Goal: Use online tool/utility: Utilize a website feature to perform a specific function

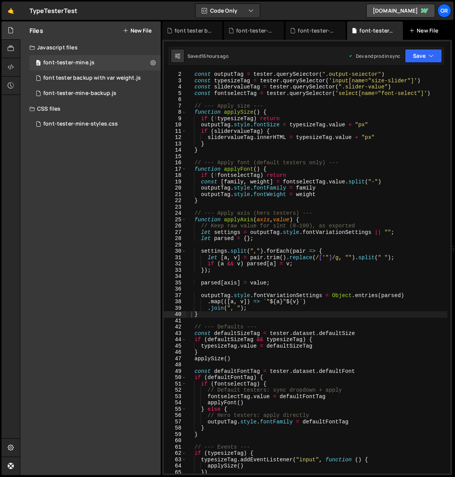
scroll to position [12, 0]
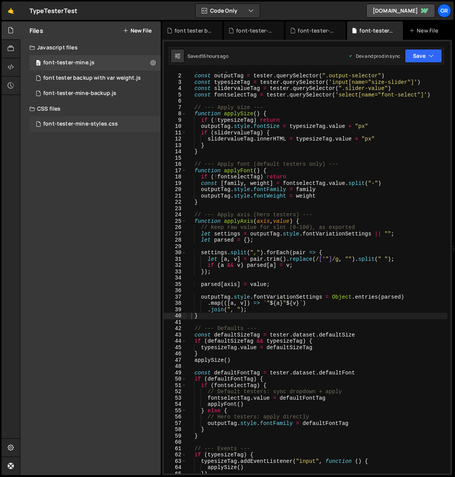
click at [87, 125] on div "font-tester-mine-styles.css" at bounding box center [80, 124] width 75 height 7
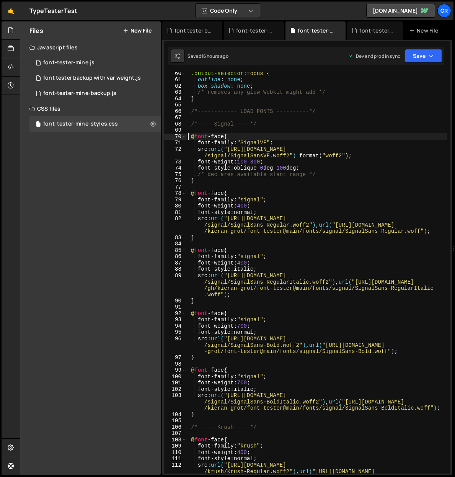
scroll to position [0, 3]
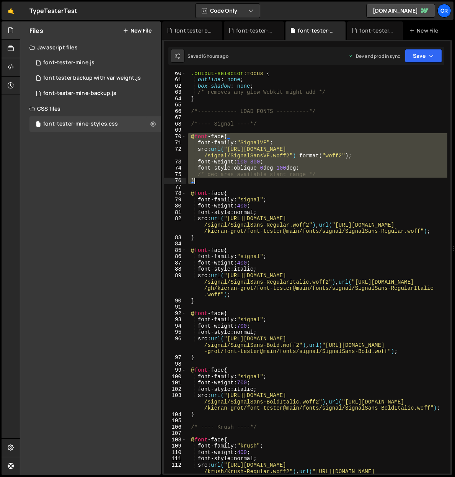
drag, startPoint x: 189, startPoint y: 135, endPoint x: 216, endPoint y: 183, distance: 55.4
click at [216, 183] on div ".output-selector :focus { outline : none ; box-shadow : none ; /* removes any g…" at bounding box center [317, 283] width 261 height 427
type textarea "/* declares available slant range */ }"
click at [79, 62] on div "font-tester-mine.js" at bounding box center [68, 62] width 51 height 7
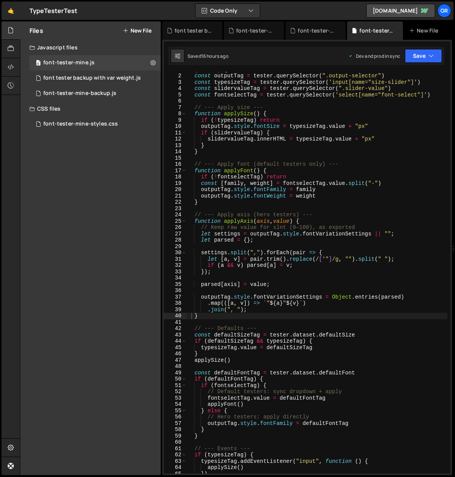
click at [247, 104] on div "document . querySelectorAll ( '.tester-wrap, .hero-tester-wrap' ) . forEach ( f…" at bounding box center [317, 270] width 261 height 421
type textarea "})"
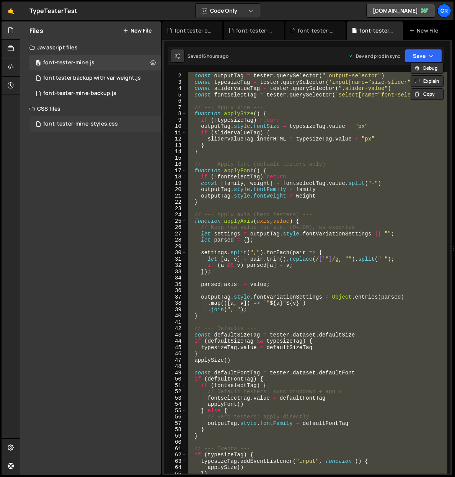
click at [89, 125] on div "font-tester-mine-styles.css" at bounding box center [80, 124] width 75 height 7
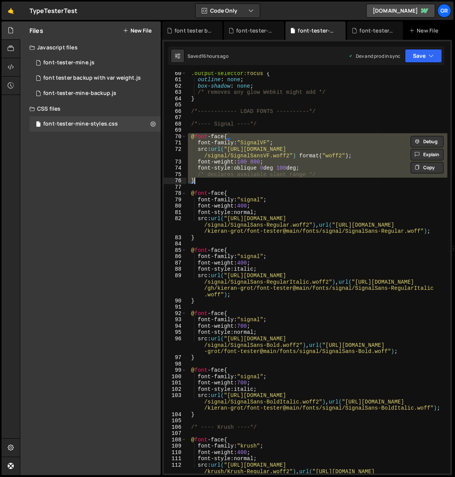
click at [276, 167] on div ".output-selector :focus { outline : none ; box-shadow : none ; /* removes any g…" at bounding box center [317, 273] width 261 height 402
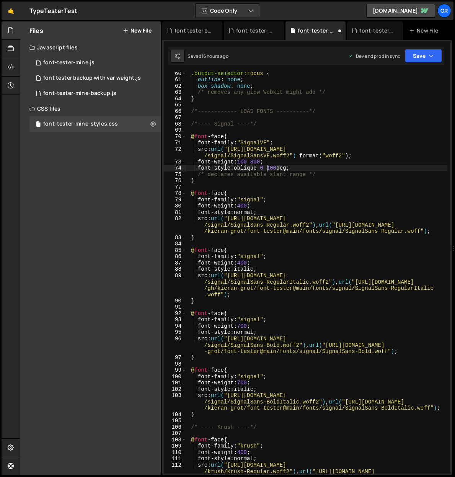
click at [289, 167] on div ".output-selector :focus { outline : none ; box-shadow : none ; /* removes any g…" at bounding box center [317, 283] width 261 height 427
click at [268, 167] on div ".output-selector :focus { outline : none ; box-shadow : none ; /* removes any g…" at bounding box center [317, 283] width 261 height 427
drag, startPoint x: 290, startPoint y: 169, endPoint x: 293, endPoint y: 166, distance: 4.1
click at [290, 169] on div ".output-selector :focus { outline : none ; box-shadow : none ; /* removes any g…" at bounding box center [317, 283] width 261 height 427
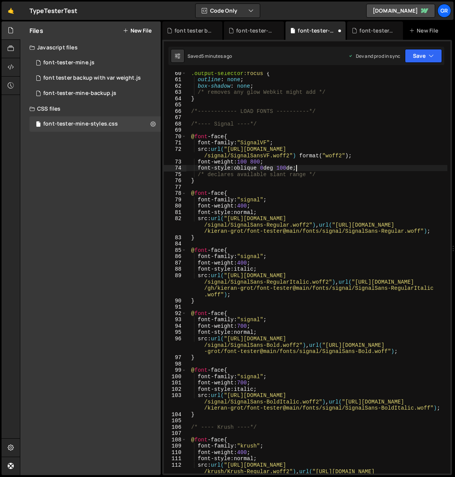
scroll to position [0, 8]
click at [246, 143] on div ".output-selector :focus { outline : none ; box-shadow : none ; /* removes any g…" at bounding box center [317, 283] width 261 height 427
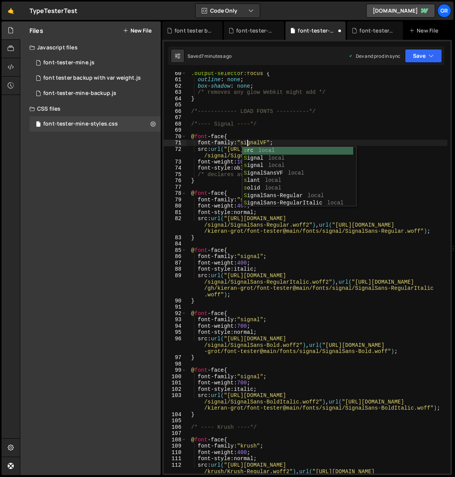
click at [368, 112] on div ".output-selector :focus { outline : none ; box-shadow : none ; /* removes any g…" at bounding box center [317, 283] width 261 height 427
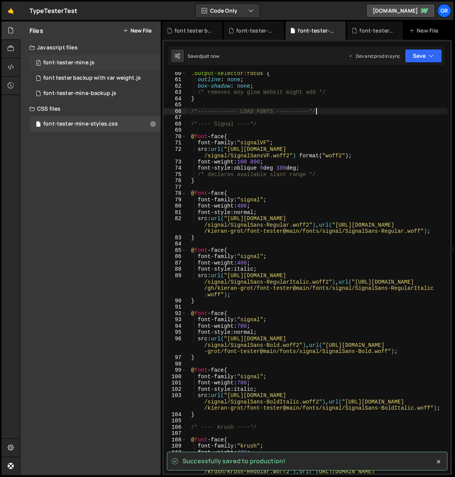
type textarea "/*------------ LOAD FONTS ----------*/"
click at [91, 62] on div "font-tester-mine.js" at bounding box center [68, 62] width 51 height 7
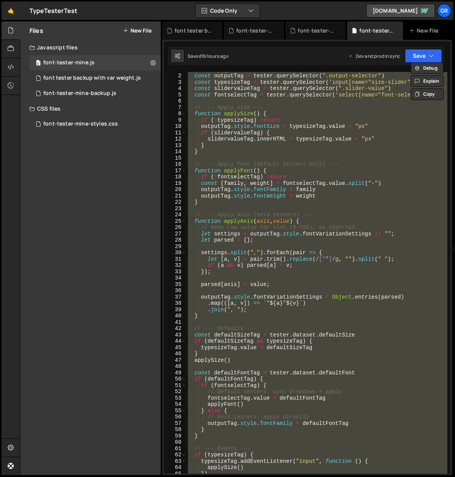
click at [360, 149] on div "document . querySelectorAll ( '.tester-wrap, .hero-tester-wrap' ) . forEach ( f…" at bounding box center [317, 273] width 261 height 402
type textarea "}"
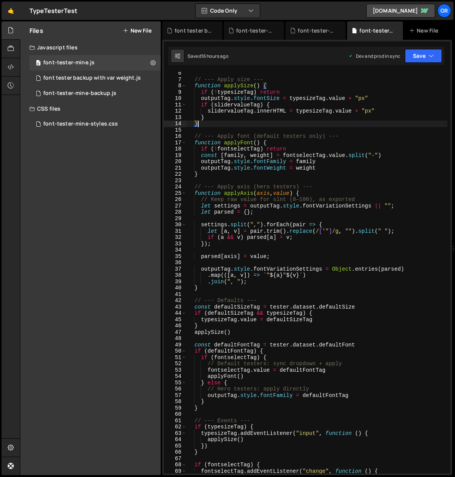
scroll to position [0, 0]
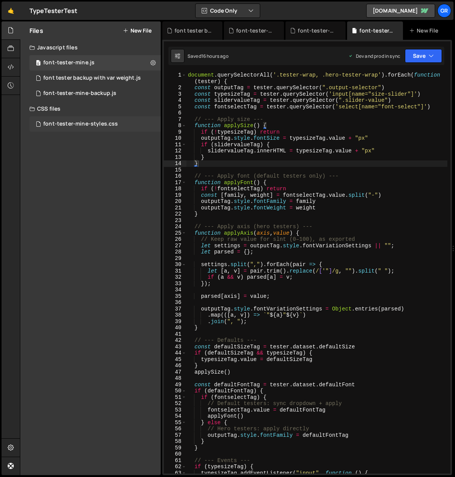
click at [100, 118] on div "font-tester-mine-styles.css 0" at bounding box center [94, 123] width 131 height 15
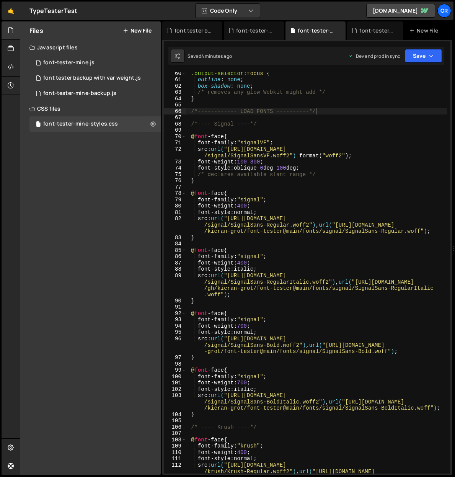
scroll to position [0, 3]
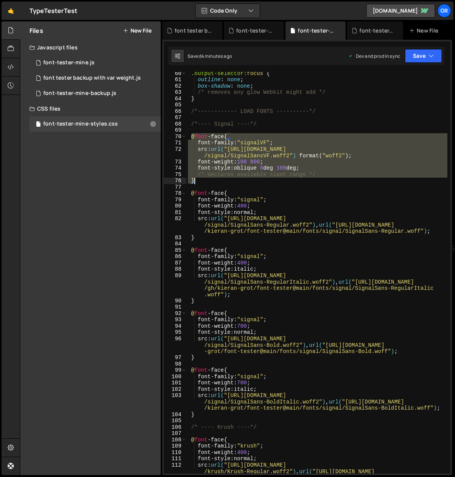
drag, startPoint x: 191, startPoint y: 136, endPoint x: 229, endPoint y: 178, distance: 57.2
click at [229, 178] on div ".output-selector :focus { outline : none ; box-shadow : none ; /* removes any g…" at bounding box center [317, 283] width 261 height 427
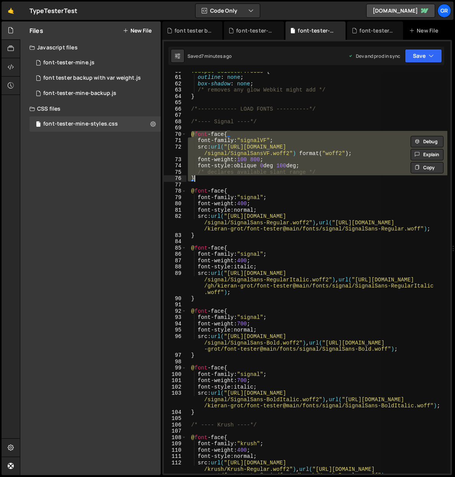
click at [266, 166] on div ".output-selector :focus { outline : none ; box-shadow : none ; /* removes any g…" at bounding box center [317, 273] width 261 height 402
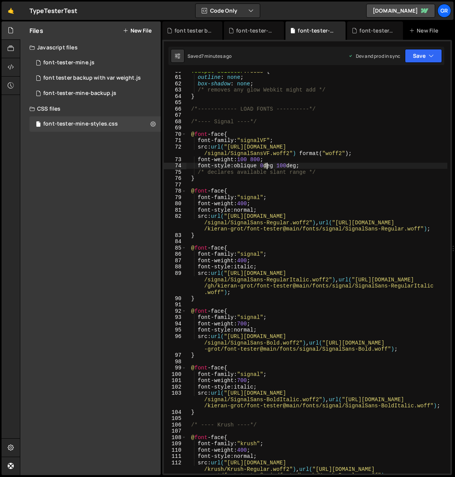
click at [265, 165] on div ".output-selector :focus { outline : none ; box-shadow : none ; /* removes any g…" at bounding box center [317, 281] width 261 height 427
drag, startPoint x: 295, startPoint y: 164, endPoint x: 303, endPoint y: 162, distance: 8.4
click at [295, 164] on div ".output-selector :focus { outline : none ; box-shadow : none ; /* removes any g…" at bounding box center [317, 281] width 261 height 427
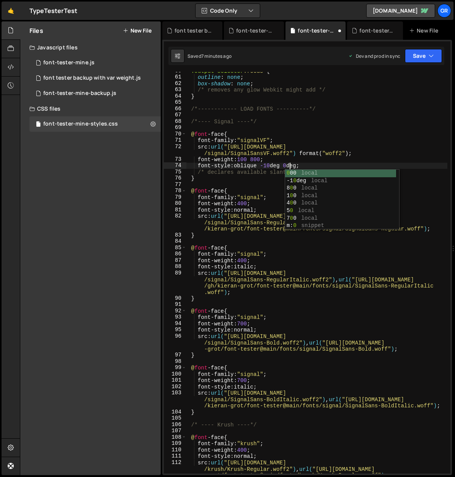
click at [350, 140] on div ".output-selector :focus { outline : none ; box-shadow : none ; /* removes any g…" at bounding box center [317, 281] width 261 height 427
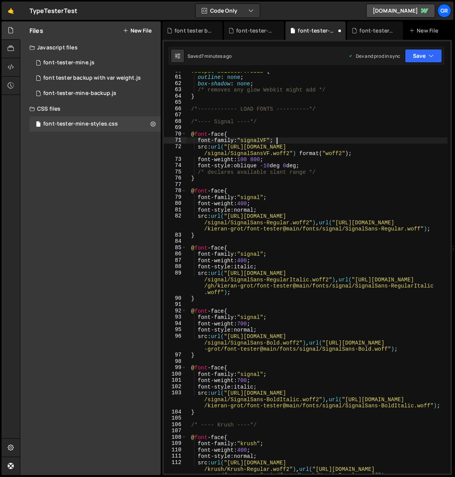
scroll to position [0, 6]
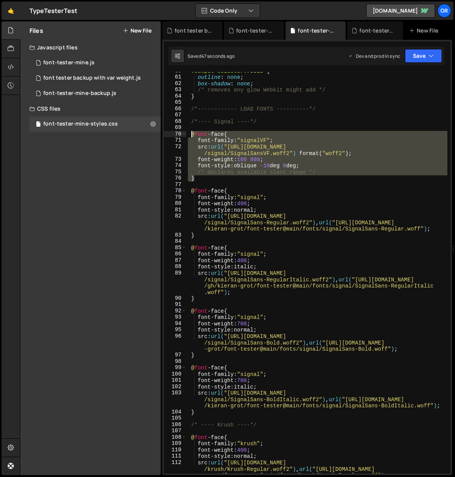
drag, startPoint x: 206, startPoint y: 181, endPoint x: 191, endPoint y: 137, distance: 47.0
click at [191, 137] on div ".output-selector :focus { outline : none ; box-shadow : none ; /* removes any g…" at bounding box center [317, 281] width 261 height 427
paste textarea "}"
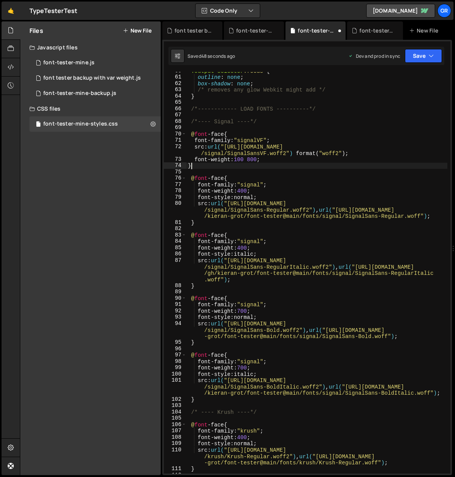
scroll to position [0, 0]
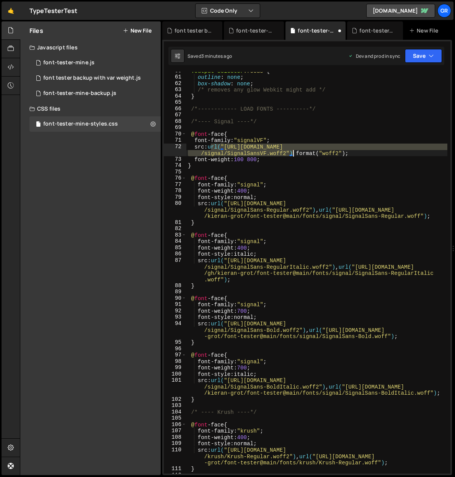
drag, startPoint x: 211, startPoint y: 146, endPoint x: 292, endPoint y: 152, distance: 81.4
click at [292, 152] on div ".output-selector :focus { outline : none ; box-shadow : none ; /* removes any g…" at bounding box center [317, 275] width 261 height 414
click at [295, 153] on div ".output-selector :focus { outline : none ; box-shadow : none ; /* removes any g…" at bounding box center [317, 273] width 261 height 402
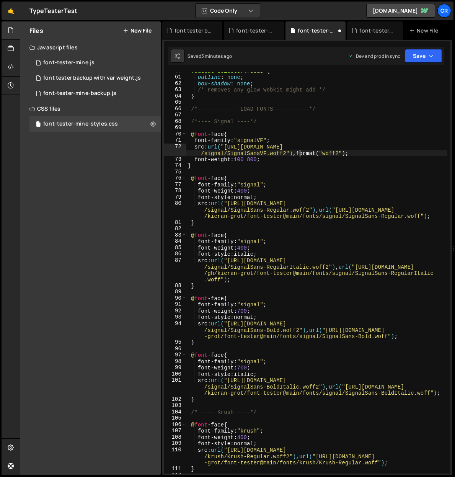
scroll to position [0, 24]
paste textarea "url("[URL][DOMAIN_NAME]")"
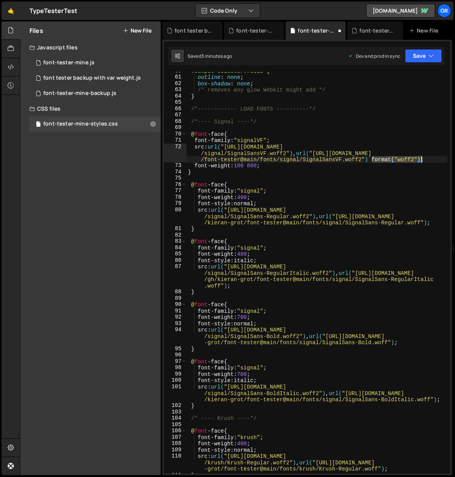
drag, startPoint x: 372, startPoint y: 159, endPoint x: 422, endPoint y: 156, distance: 50.6
click at [421, 158] on div ".output-selector :focus { outline : none ; box-shadow : none ; /* removes any g…" at bounding box center [317, 275] width 261 height 414
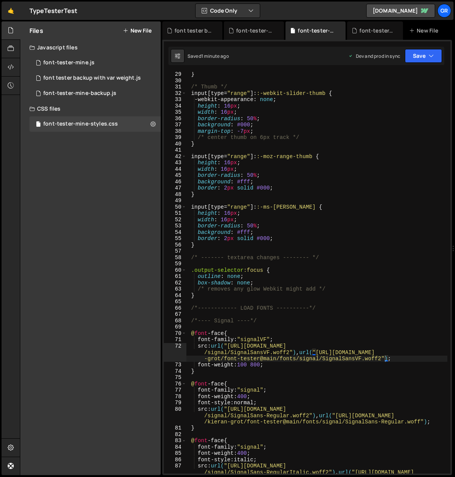
scroll to position [267, 0]
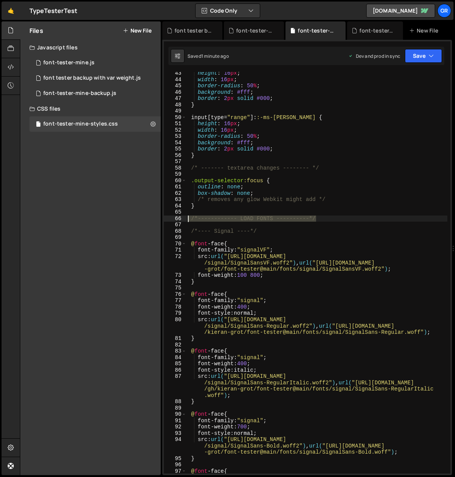
drag, startPoint x: 324, startPoint y: 218, endPoint x: 173, endPoint y: 216, distance: 150.5
click at [173, 216] on div "src: url("[URL][DOMAIN_NAME]"), url("[URL][DOMAIN_NAME]"); 43 44 45 46 47 48 49…" at bounding box center [307, 273] width 287 height 402
type textarea "/*------------ LOAD FONTS ----------*/"
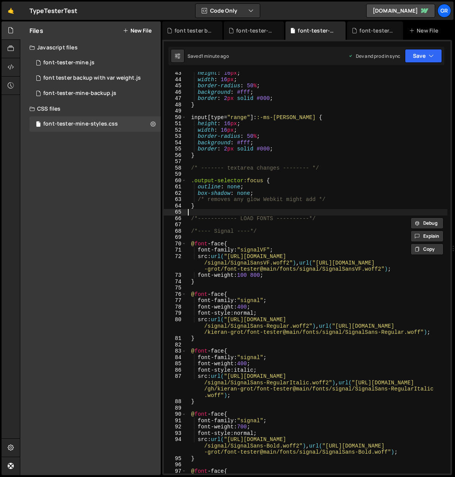
click at [302, 211] on div "height : 16 px ; width : 16 px ; border-radius : 50 % ; background : #fff ; bor…" at bounding box center [317, 277] width 261 height 414
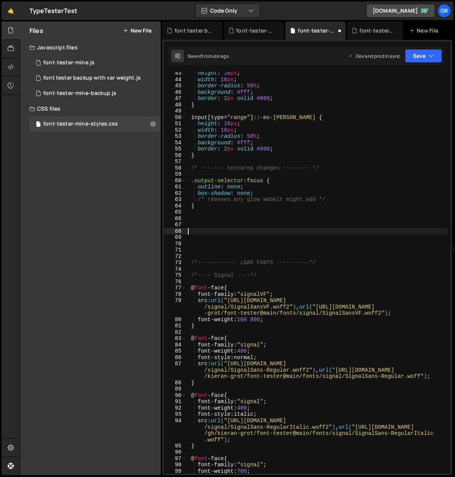
paste textarea "/*------------ LOAD FONTS ----------*/"
drag, startPoint x: 240, startPoint y: 230, endPoint x: 278, endPoint y: 224, distance: 38.4
click at [273, 229] on div "height : 16 px ; width : 16 px ; border-radius : 50 % ; background : #fff ; bor…" at bounding box center [317, 277] width 261 height 414
type textarea "/*------------ TESTING ----------*/"
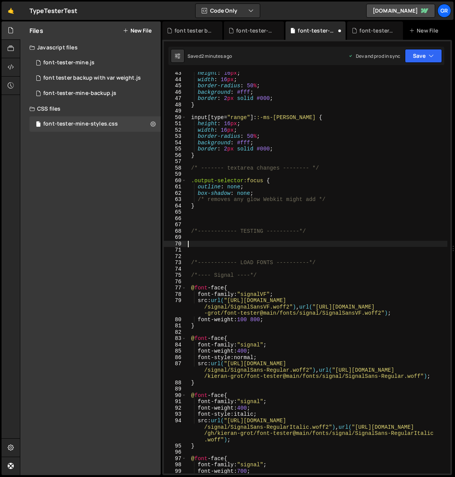
click at [214, 245] on div "height : 16 px ; width : 16 px ; border-radius : 50 % ; background : #fff ; bor…" at bounding box center [317, 277] width 261 height 414
click at [197, 244] on div "height : 16 px ; width : 16 px ; border-radius : 50 % ; background : #fff ; bor…" at bounding box center [317, 277] width 261 height 414
paste textarea "}"
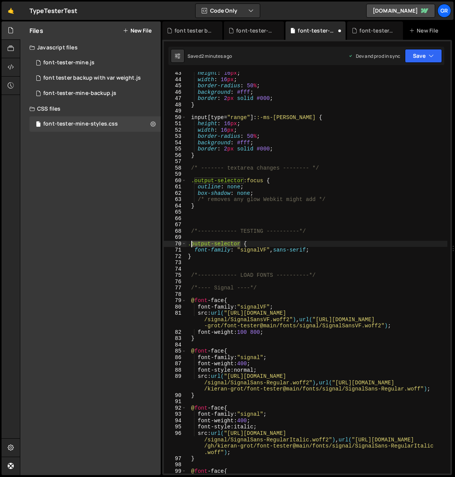
drag, startPoint x: 237, startPoint y: 244, endPoint x: 192, endPoint y: 244, distance: 45.6
click at [192, 244] on div "height : 16 px ; width : 16 px ; border-radius : 50 % ; background : #fff ; bor…" at bounding box center [317, 277] width 261 height 414
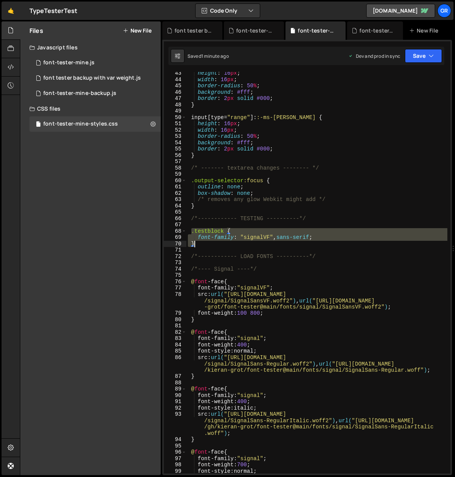
drag, startPoint x: 190, startPoint y: 232, endPoint x: 210, endPoint y: 244, distance: 22.5
click at [210, 244] on div "height : 16 px ; width : 16 px ; border-radius : 50 % ; background : #fff ; bor…" at bounding box center [317, 283] width 261 height 427
click at [319, 236] on div "height : 16 px ; width : 16 px ; border-radius : 50 % ; background : #fff ; bor…" at bounding box center [317, 273] width 261 height 402
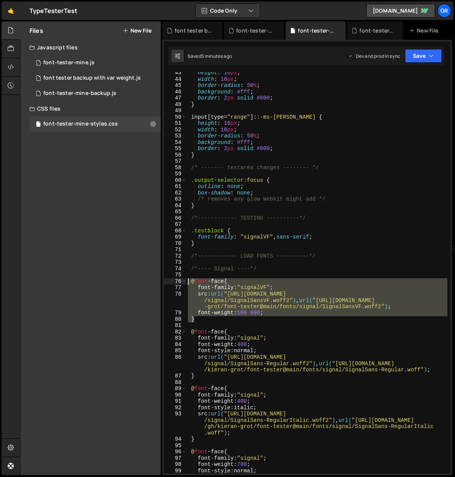
drag, startPoint x: 200, startPoint y: 320, endPoint x: 188, endPoint y: 282, distance: 39.8
click at [188, 282] on div "height : 16 px ; width : 16 px ; border-radius : 50 % ; background : #fff ; bor…" at bounding box center [317, 283] width 261 height 427
paste textarea "}"
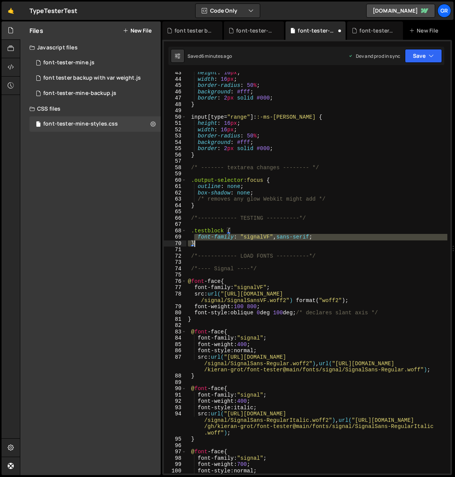
drag, startPoint x: 195, startPoint y: 236, endPoint x: 200, endPoint y: 243, distance: 8.5
click at [200, 243] on div "height : 16 px ; width : 16 px ; border-radius : 50 % ; background : #fff ; bor…" at bounding box center [317, 283] width 261 height 427
paste textarea
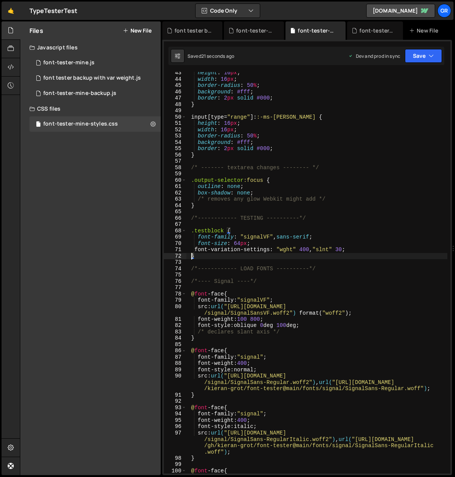
click at [348, 250] on div "height : 16 px ; width : 16 px ; border-radius : 50 % ; background : #fff ; bor…" at bounding box center [317, 277] width 261 height 414
drag, startPoint x: 303, startPoint y: 249, endPoint x: 309, endPoint y: 248, distance: 6.9
click at [309, 248] on div "height : 16 px ; width : 16 px ; border-radius : 50 % ; background : #fff ; bor…" at bounding box center [317, 277] width 261 height 414
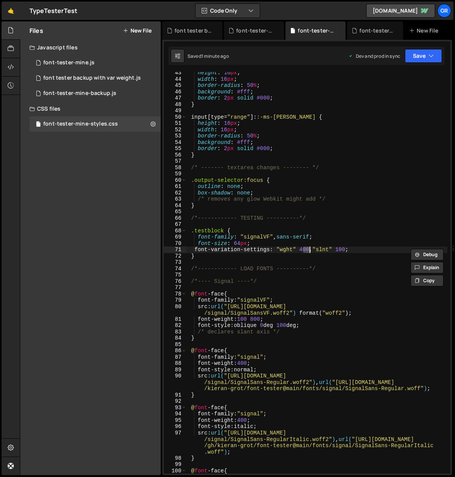
scroll to position [0, 8]
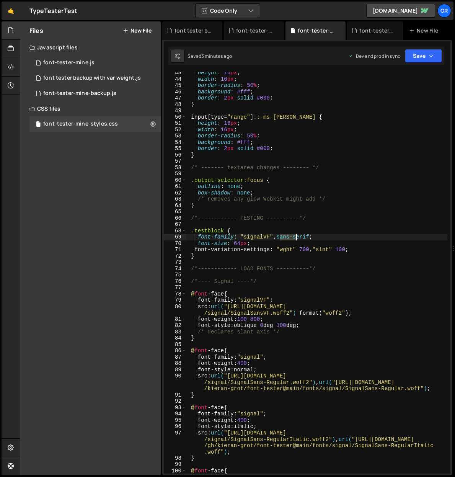
drag, startPoint x: 280, startPoint y: 237, endPoint x: 303, endPoint y: 223, distance: 26.9
click at [296, 237] on div "height : 16 px ; width : 16 px ; border-radius : 50 % ; background : #fff ; bor…" at bounding box center [317, 277] width 261 height 414
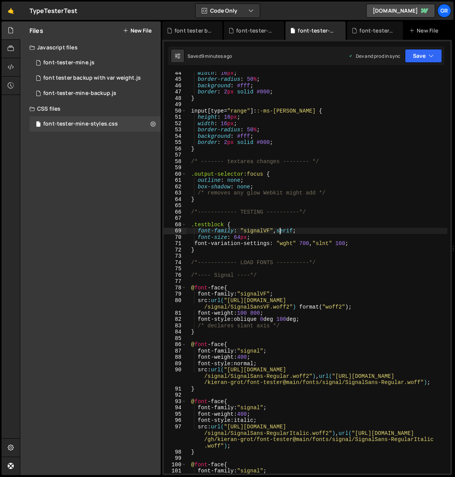
scroll to position [277, 0]
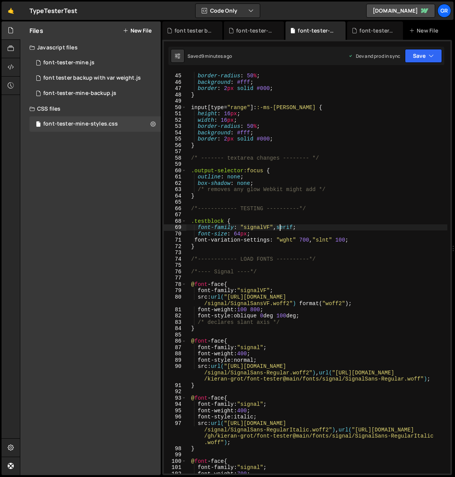
click at [343, 303] on div "width : 16 px ; border-radius : 50 % ; background : #fff ; border : 2 px solid …" at bounding box center [317, 273] width 261 height 414
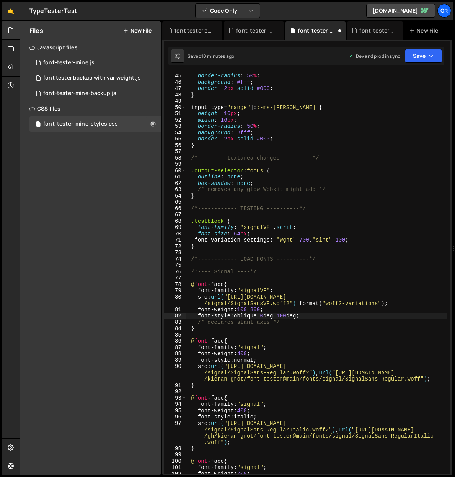
click at [276, 316] on div "width : 16 px ; border-radius : 50 % ; background : #fff ; border : 2 px solid …" at bounding box center [317, 273] width 261 height 414
drag, startPoint x: 282, startPoint y: 315, endPoint x: 300, endPoint y: 303, distance: 22.1
click at [289, 315] on div "width : 16 px ; border-radius : 50 % ; background : #fff ; border : 2 px solid …" at bounding box center [317, 273] width 261 height 414
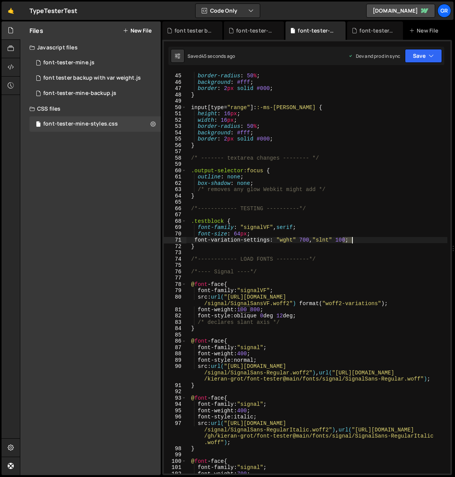
drag, startPoint x: 342, startPoint y: 241, endPoint x: 352, endPoint y: 239, distance: 9.6
click at [351, 240] on div "width : 16 px ; border-radius : 50 % ; background : #fff ; border : 2 px solid …" at bounding box center [317, 273] width 261 height 414
click at [342, 239] on div "width : 16 px ; border-radius : 50 % ; background : #fff ; border : 2 px solid …" at bounding box center [317, 273] width 261 height 414
type textarea "font-variation-settings: "wght" 700, "slnt" -12;"
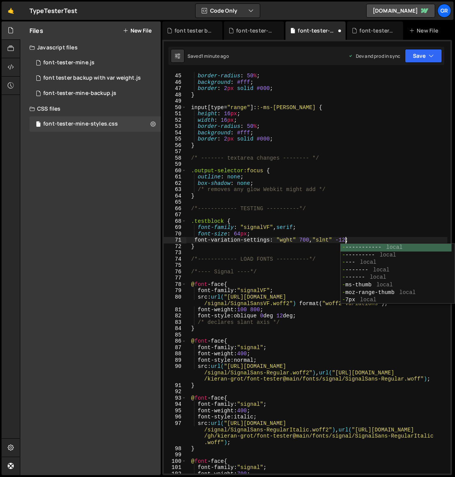
click at [375, 213] on div "width : 16 px ; border-radius : 50 % ; background : #fff ; border : 2 px solid …" at bounding box center [317, 273] width 261 height 414
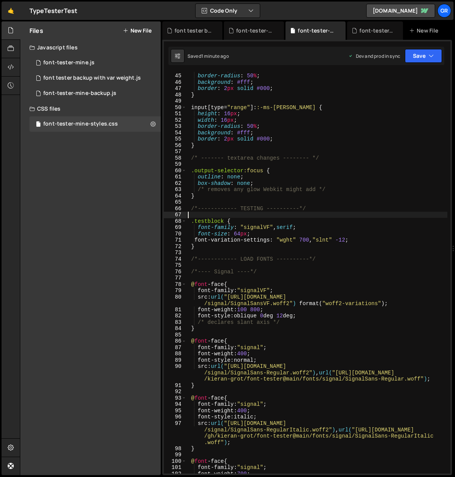
click at [281, 316] on div "width : 16 px ; border-radius : 50 % ; background : #fff ; border : 2 px solid …" at bounding box center [317, 273] width 261 height 414
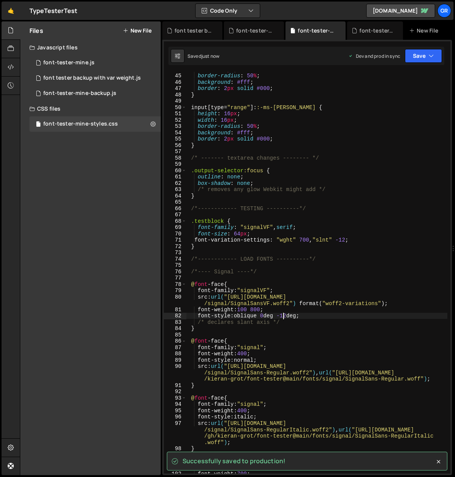
type textarea "font-style: oblique 0deg -12deg;"
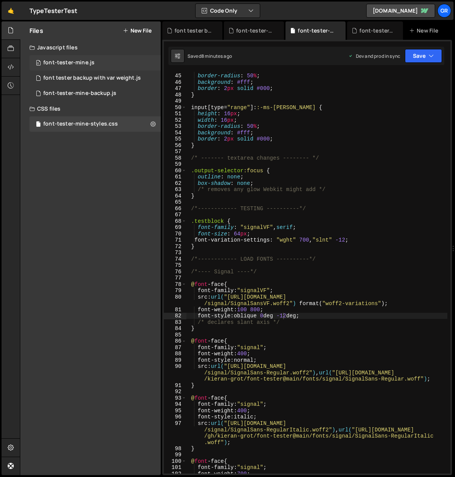
click at [80, 62] on div "font-tester-mine.js" at bounding box center [68, 62] width 51 height 7
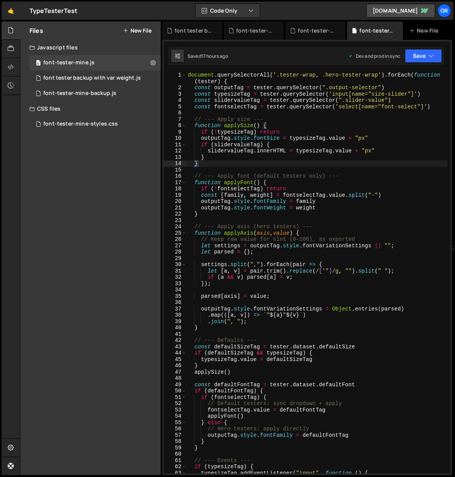
click at [335, 172] on div "document . querySelectorAll ( '.tester-wrap, .hero-tester-wrap' ) . forEach ( f…" at bounding box center [317, 282] width 261 height 421
type textarea "})"
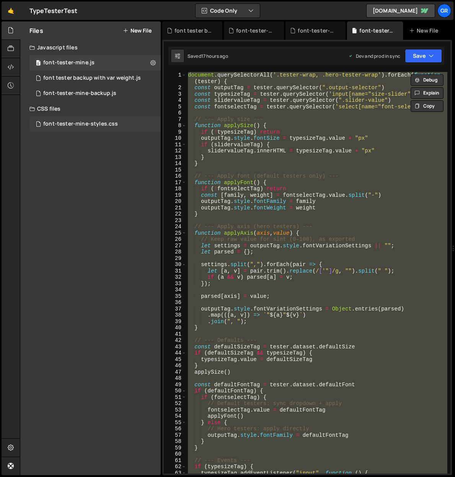
click at [95, 125] on div "font-tester-mine-styles.css" at bounding box center [80, 124] width 75 height 7
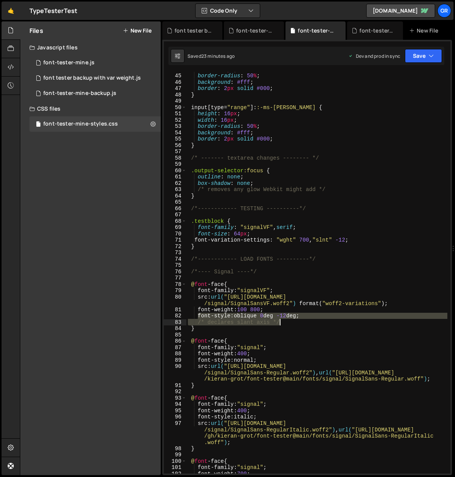
drag, startPoint x: 198, startPoint y: 314, endPoint x: 282, endPoint y: 320, distance: 83.7
click at [282, 320] on div "width : 16 px ; border-radius : 50 % ; background : #fff ; border : 2 px solid …" at bounding box center [317, 273] width 261 height 414
paste textarea "font-display: swap;"
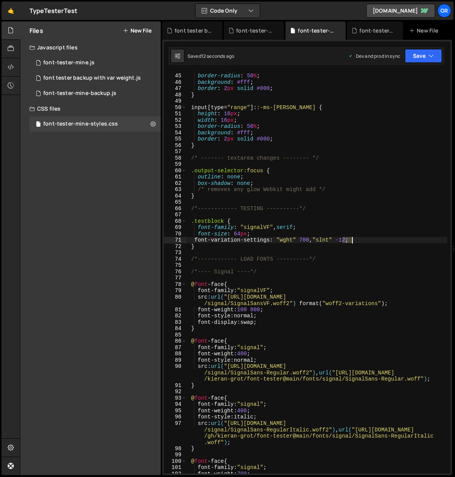
drag, startPoint x: 343, startPoint y: 241, endPoint x: 352, endPoint y: 240, distance: 8.8
click at [352, 240] on div "width : 16 px ; border-radius : 50 % ; background : #fff ; border : 2 px solid …" at bounding box center [317, 273] width 261 height 414
drag, startPoint x: 230, startPoint y: 303, endPoint x: 269, endPoint y: 303, distance: 39.1
click at [269, 303] on div "width : 16 px ; border-radius : 50 % ; background : #fff ; border : 2 px solid …" at bounding box center [317, 274] width 261 height 414
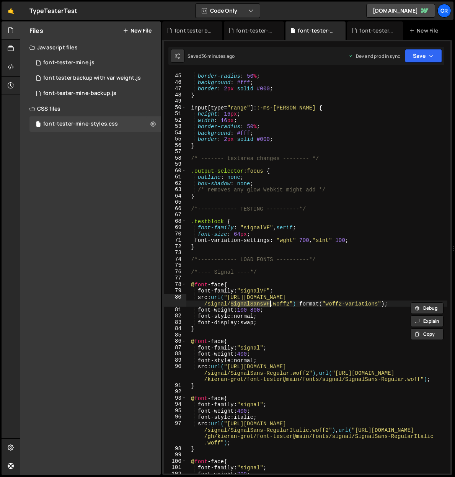
paste textarea "-signalVF"
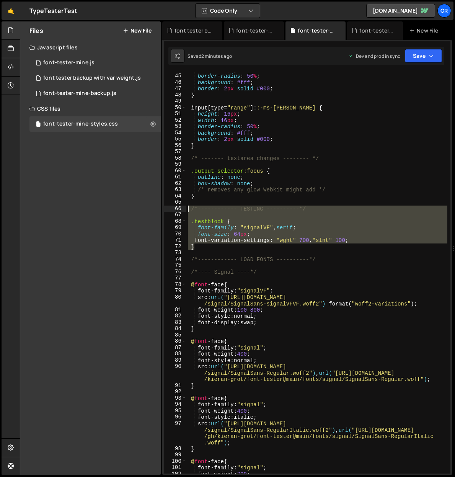
drag, startPoint x: 200, startPoint y: 247, endPoint x: 188, endPoint y: 209, distance: 39.6
click at [188, 209] on div "width : 16 px ; border-radius : 50 % ; background : #fff ; border : 2 px solid …" at bounding box center [317, 274] width 261 height 414
type textarea "/*------------ TESTING ----------*/"
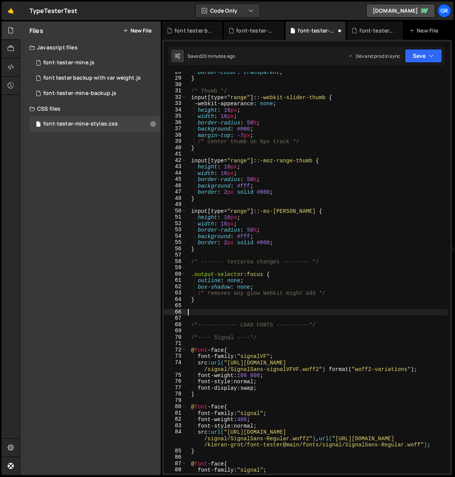
scroll to position [178, 0]
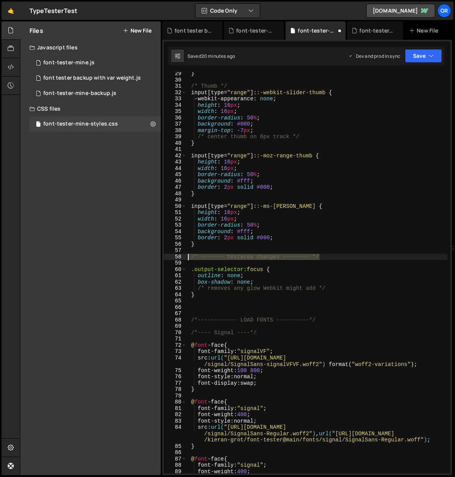
drag, startPoint x: 320, startPoint y: 256, endPoint x: 185, endPoint y: 255, distance: 135.6
click at [185, 255] on div "29 30 31 32 33 34 35 36 37 38 39 40 41 42 43 44 45 46 47 48 49 50 51 52 53 54 5…" at bounding box center [307, 273] width 287 height 402
type textarea "/* ------- textarea changes -------- */"
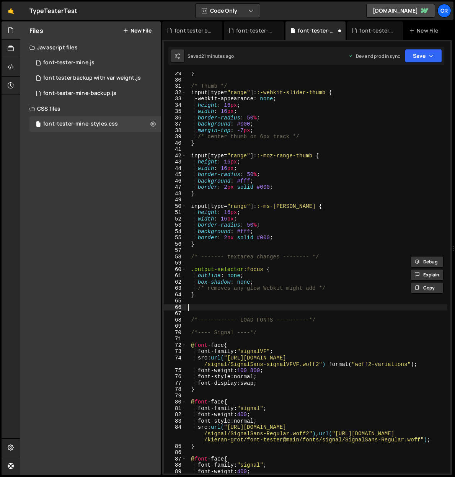
click at [197, 307] on div "} /* Thumb */ input [ type = " range " ]: :-webkit-slider-thumb { -webkit-appea…" at bounding box center [317, 277] width 261 height 414
paste textarea "/* ------- textarea changes -------- */"
drag, startPoint x: 227, startPoint y: 307, endPoint x: 252, endPoint y: 306, distance: 25.7
click at [252, 306] on div "} /* Thumb */ input [ type = " range " ]: :-webkit-slider-thumb { -webkit-appea…" at bounding box center [317, 277] width 261 height 414
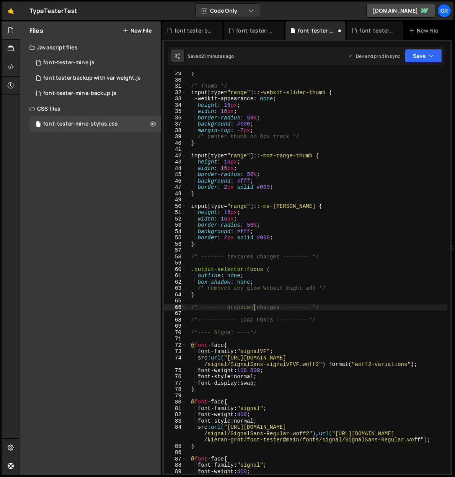
type textarea "/* ------- dropdown changes -------- */"
click at [327, 308] on div "} /* Thumb */ input [ type = " range " ]: :-webkit-slider-thumb { -webkit-appea…" at bounding box center [317, 277] width 261 height 414
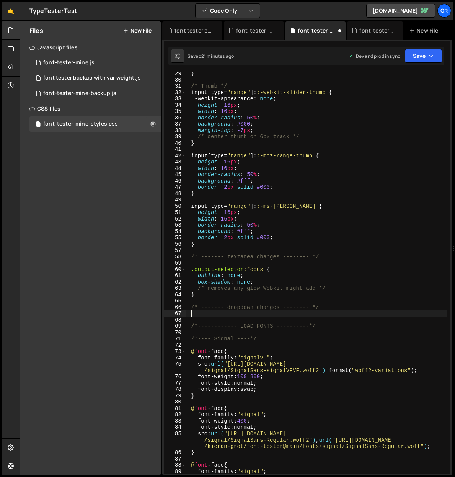
scroll to position [0, 0]
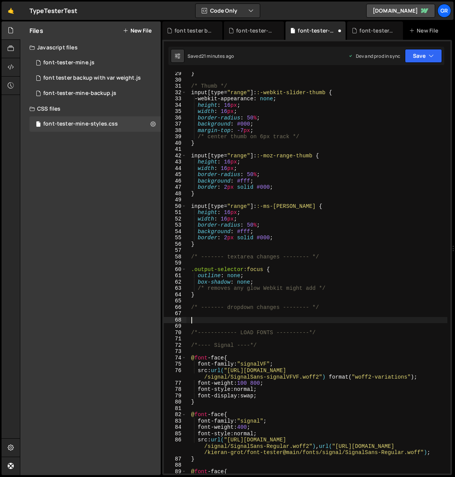
paste textarea "}"
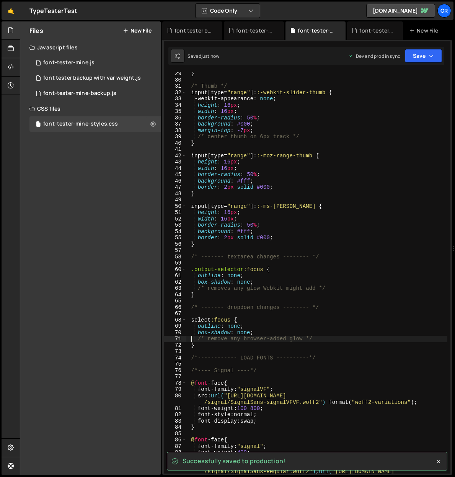
type textarea "/* remove any browser-added glow */"
